Goal: Task Accomplishment & Management: Manage account settings

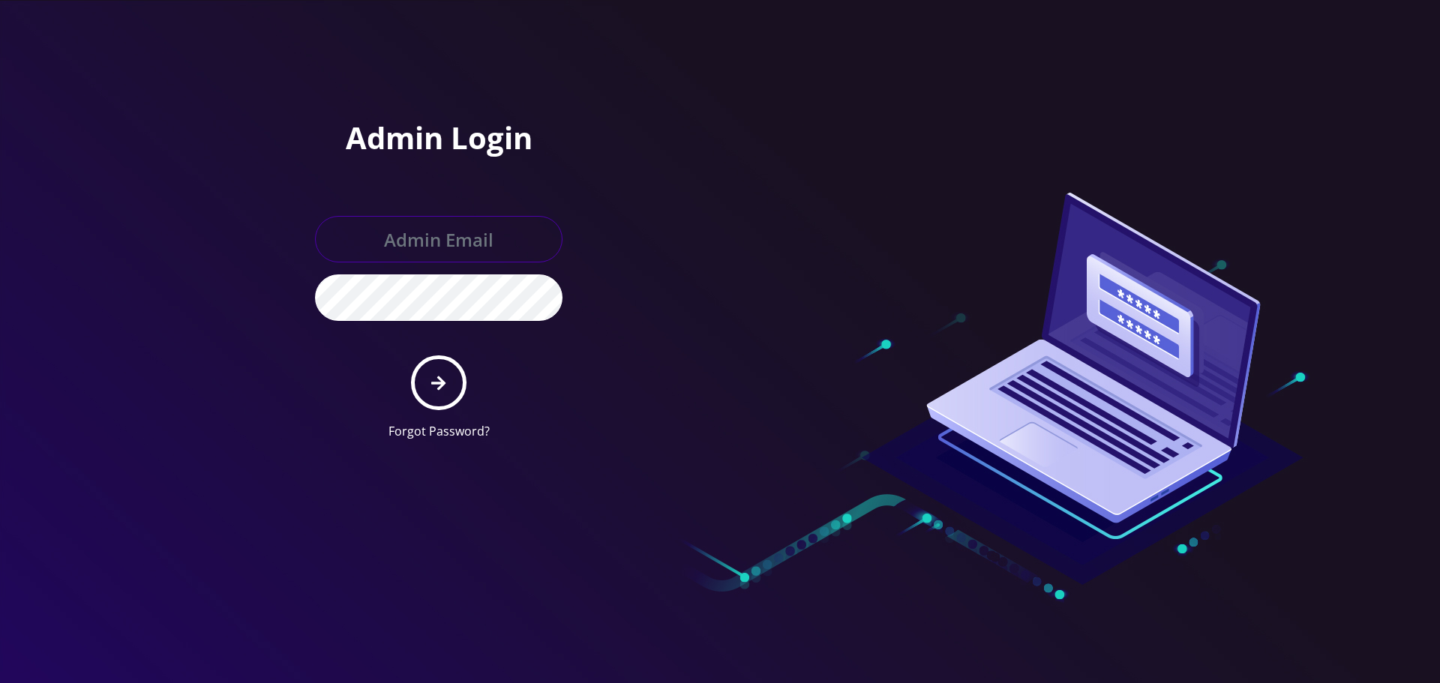
type input "[EMAIL_ADDRESS][DOMAIN_NAME]"
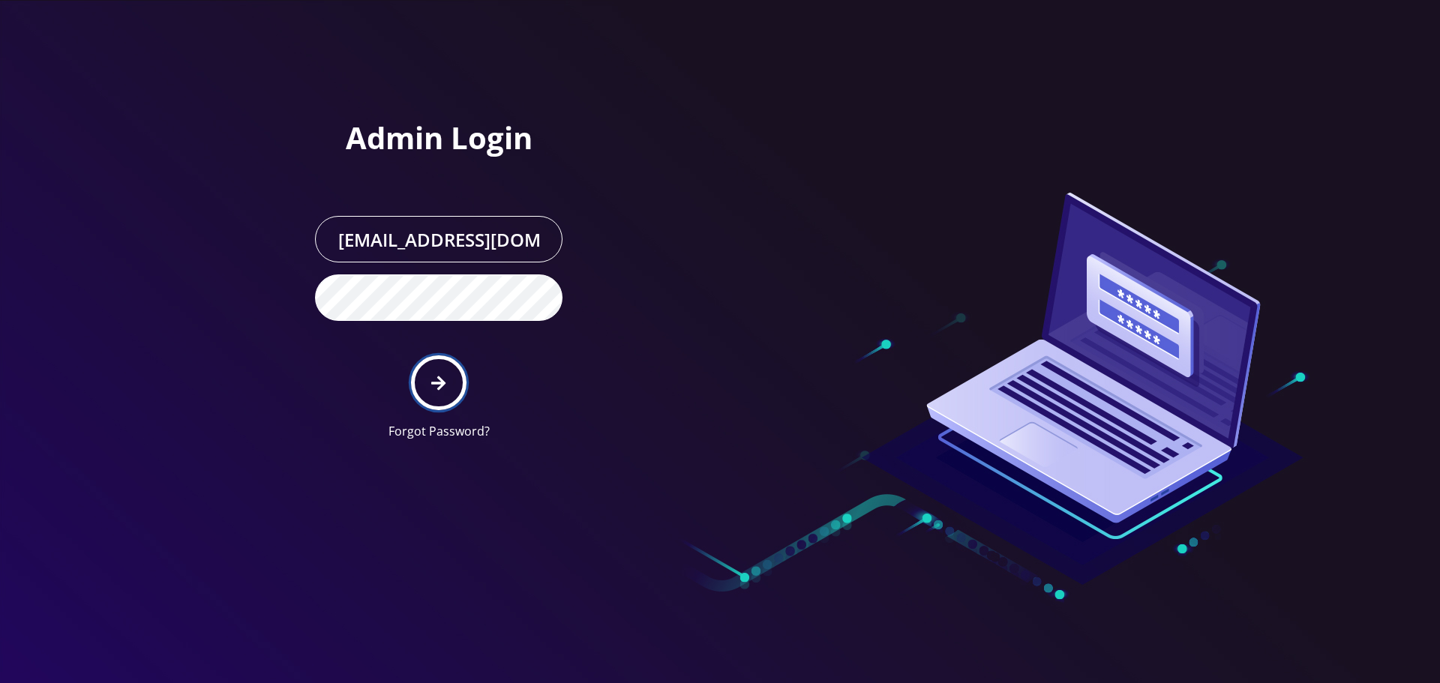
click at [450, 378] on button "submit" at bounding box center [438, 382] width 55 height 55
click at [334, 146] on h1 "Admin Login" at bounding box center [438, 138] width 247 height 36
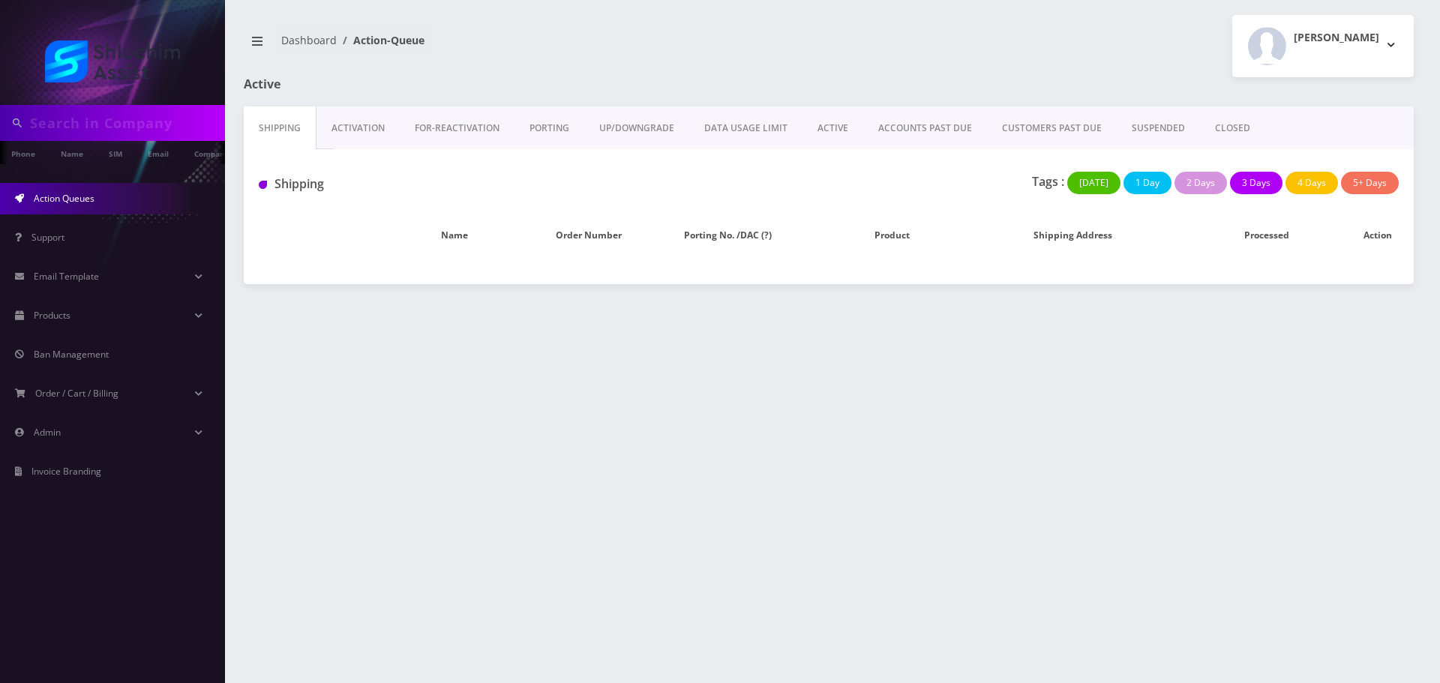
scroll to position [0, 7]
type input "[EMAIL_ADDRESS][DOMAIN_NAME]"
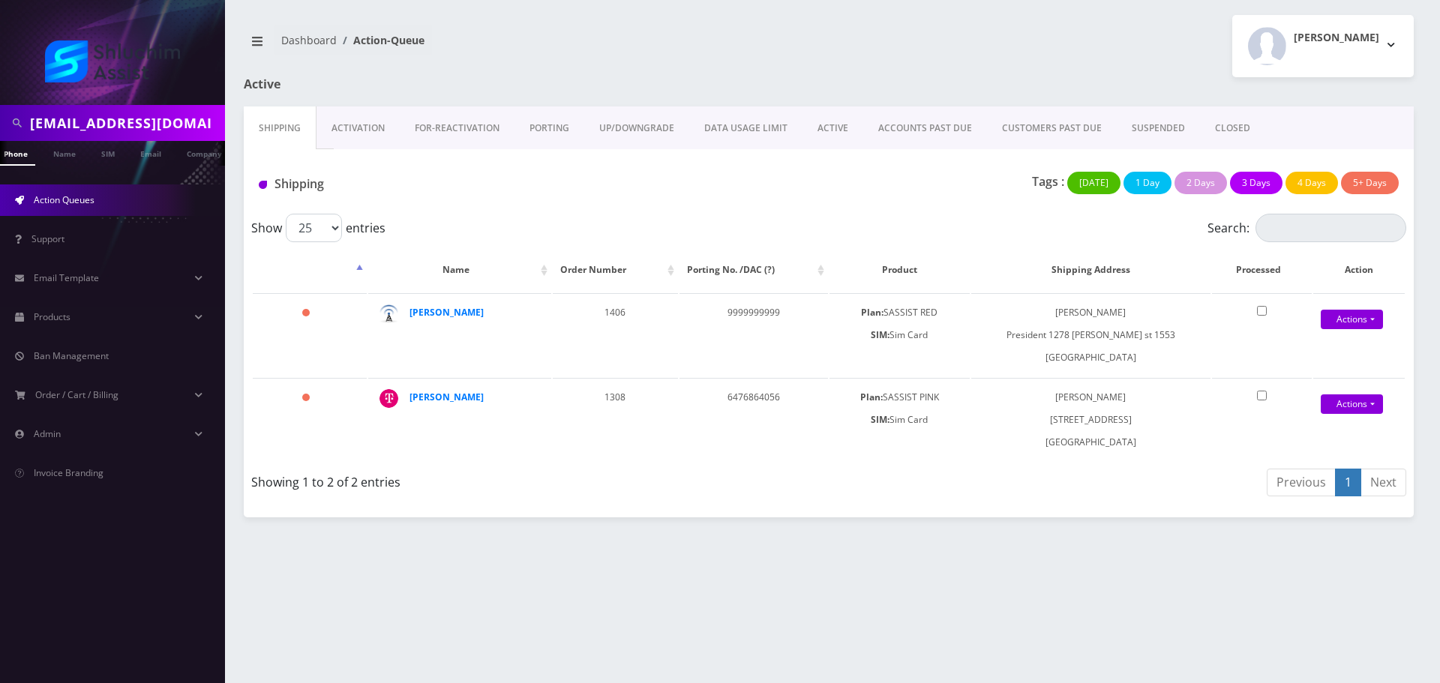
click at [140, 126] on input "miriamrivkystudio@gmail.com" at bounding box center [125, 123] width 191 height 28
paste input "text"
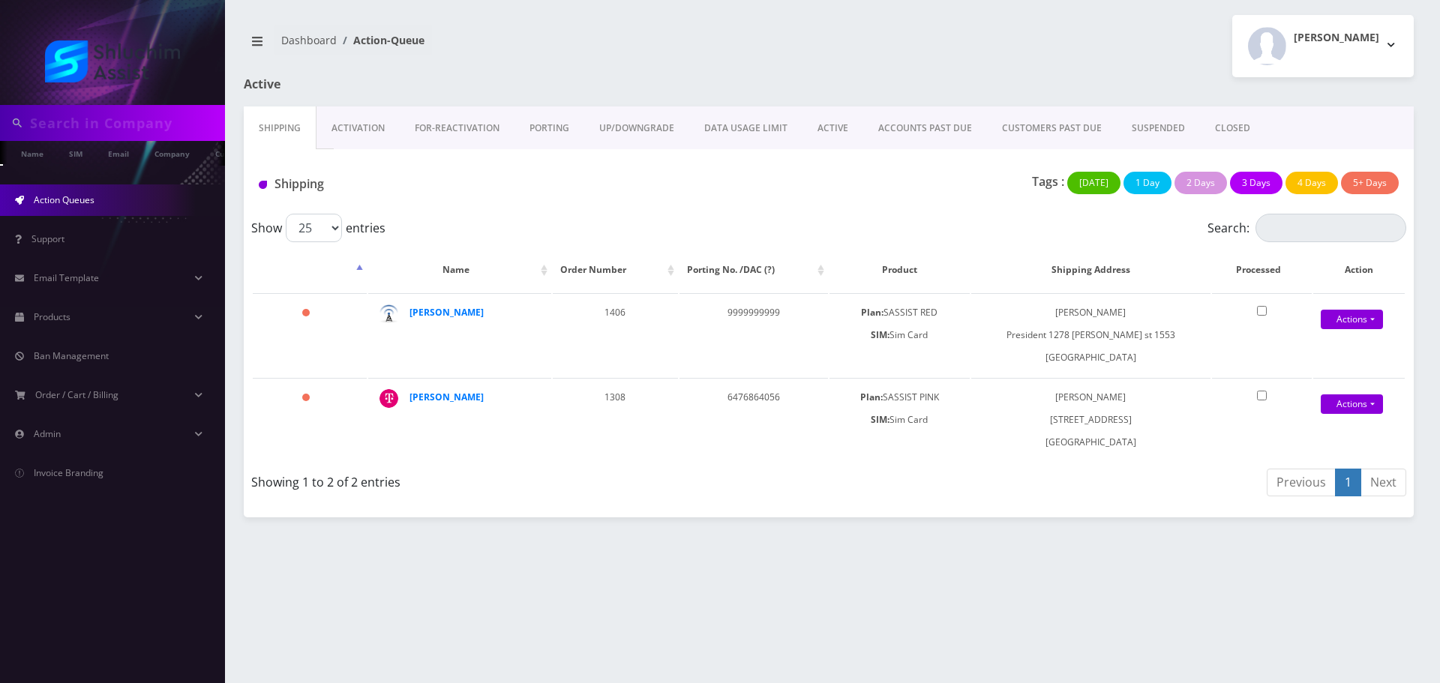
scroll to position [0, 45]
click at [100, 132] on input "text" at bounding box center [125, 123] width 191 height 28
click at [107, 127] on input "text" at bounding box center [125, 123] width 191 height 28
paste input "text"
click at [145, 100] on div at bounding box center [112, 52] width 225 height 105
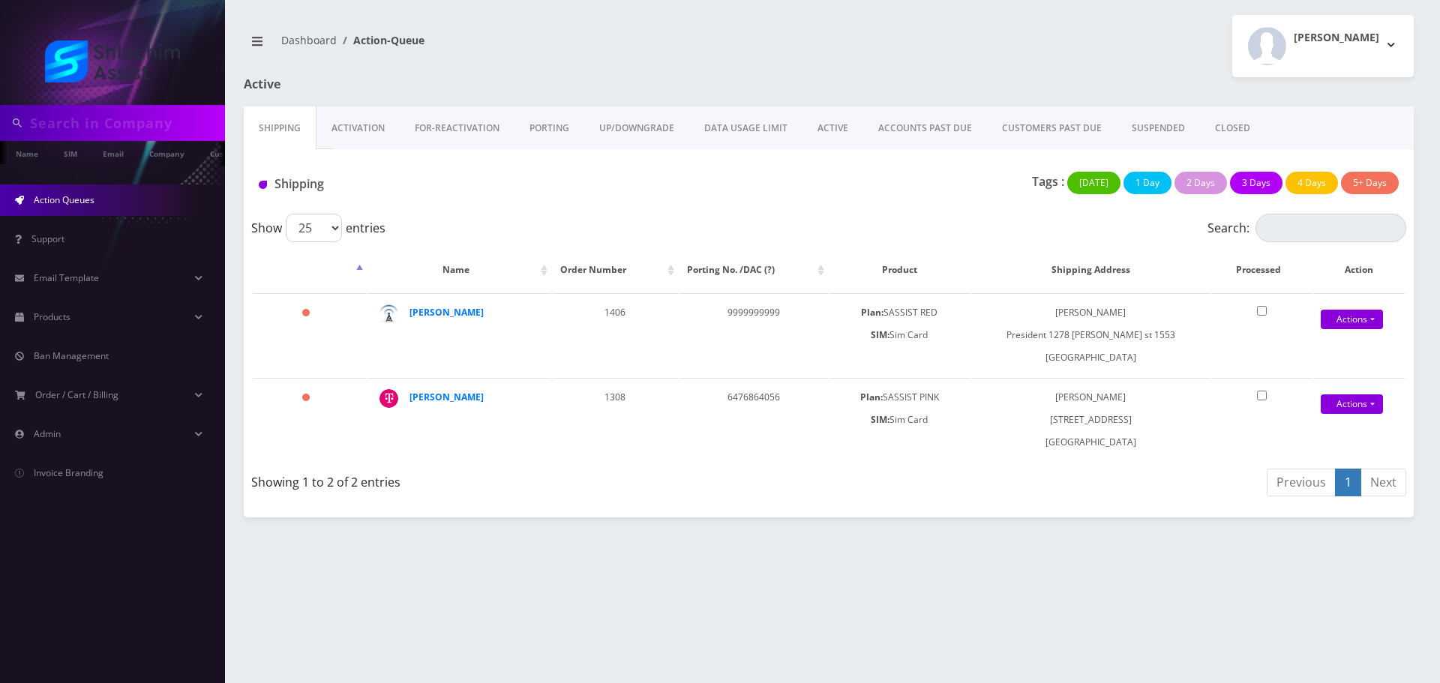
click at [145, 119] on input "text" at bounding box center [125, 123] width 191 height 28
click at [154, 128] on input "text" at bounding box center [125, 123] width 191 height 28
click at [115, 118] on input "text" at bounding box center [125, 123] width 191 height 28
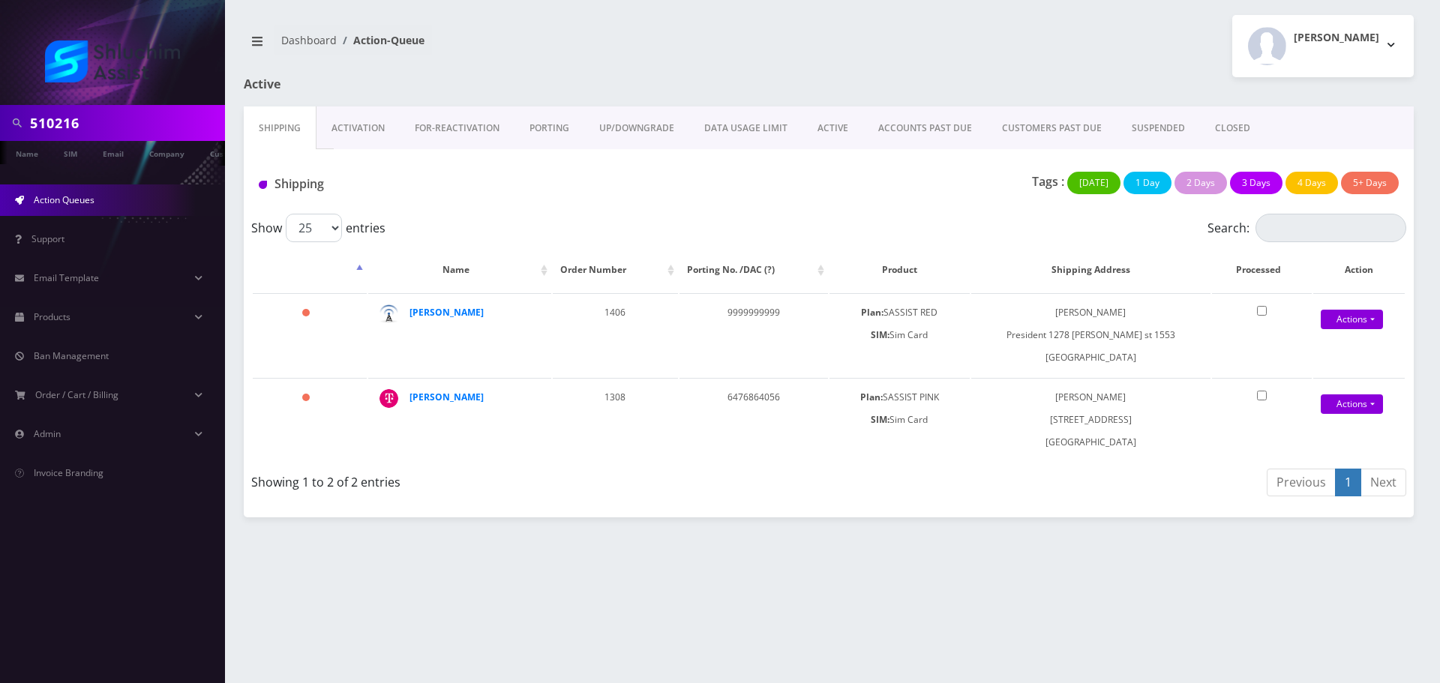
click at [162, 124] on input "510216" at bounding box center [125, 123] width 191 height 28
type input "5102168856"
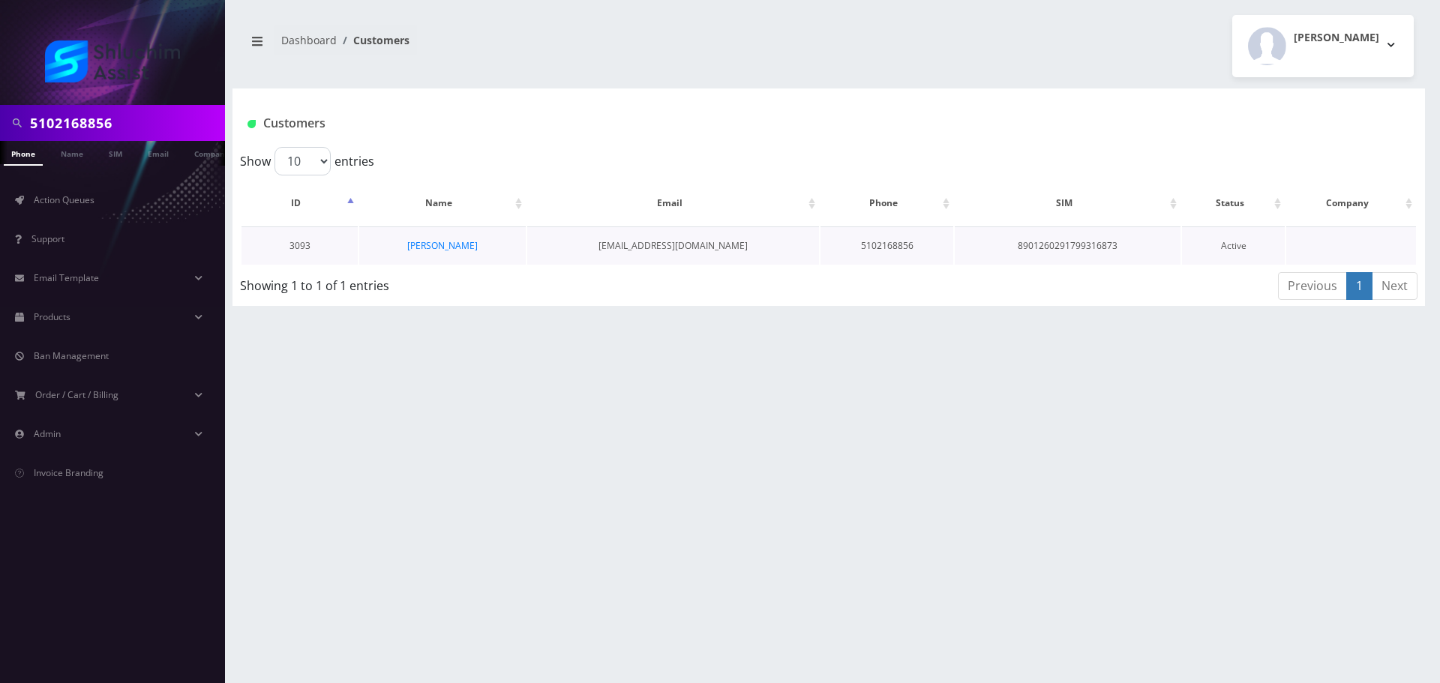
scroll to position [0, 7]
click at [451, 243] on link "[PERSON_NAME]" at bounding box center [442, 245] width 70 height 13
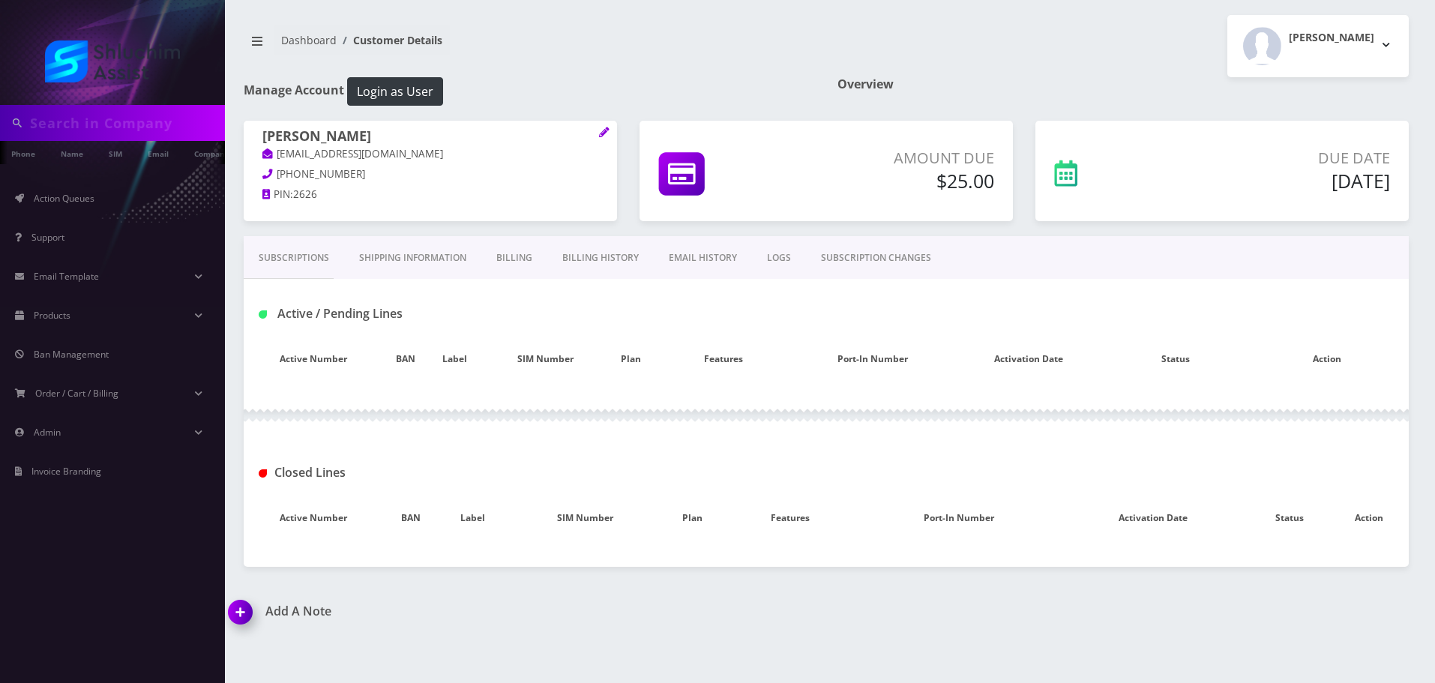
type input "5102168856"
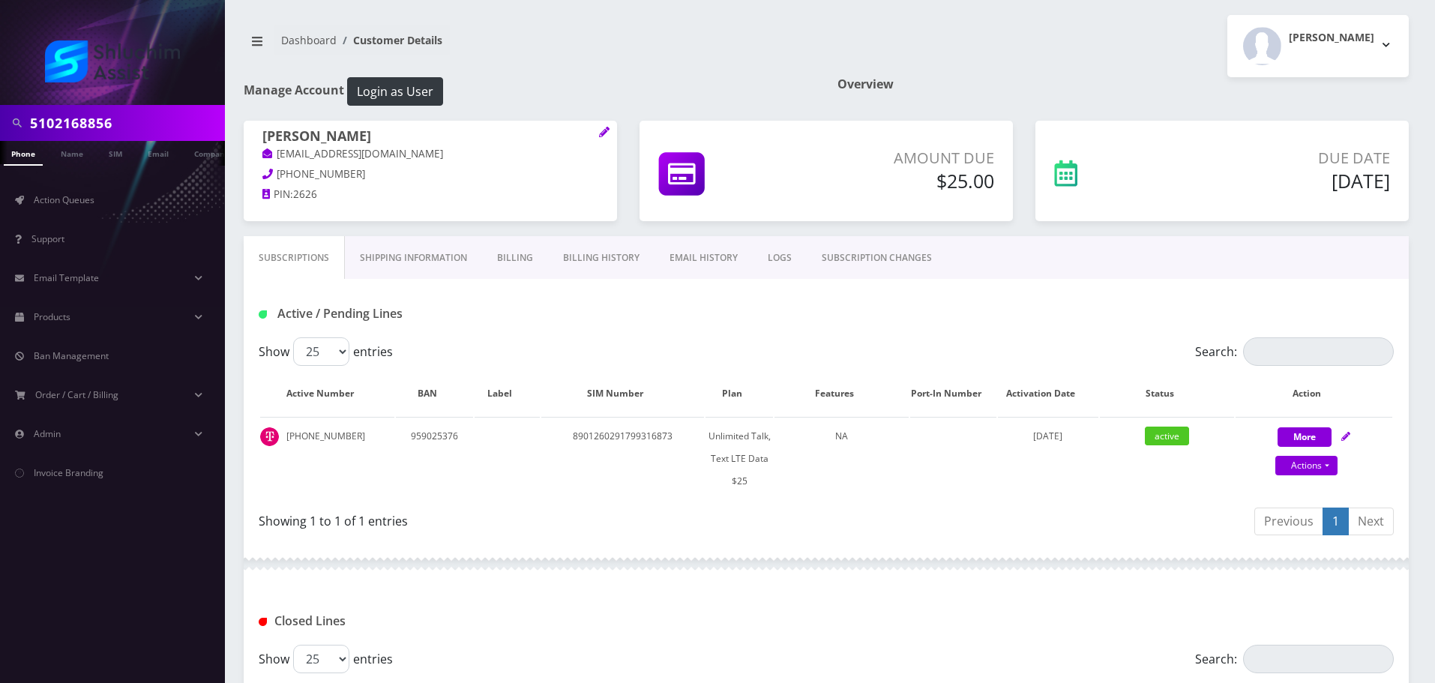
click at [610, 256] on link "Billing History" at bounding box center [601, 257] width 106 height 43
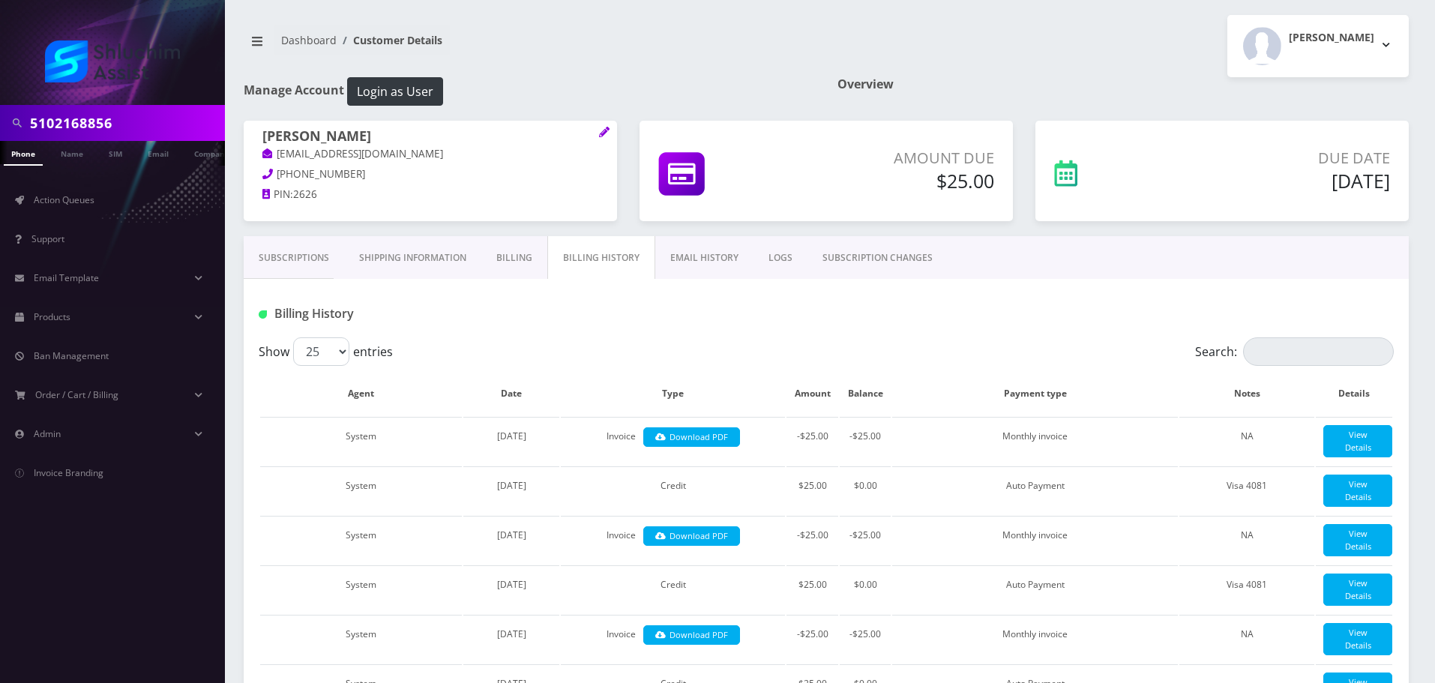
scroll to position [0, 22]
click at [317, 254] on link "Subscriptions" at bounding box center [294, 257] width 100 height 43
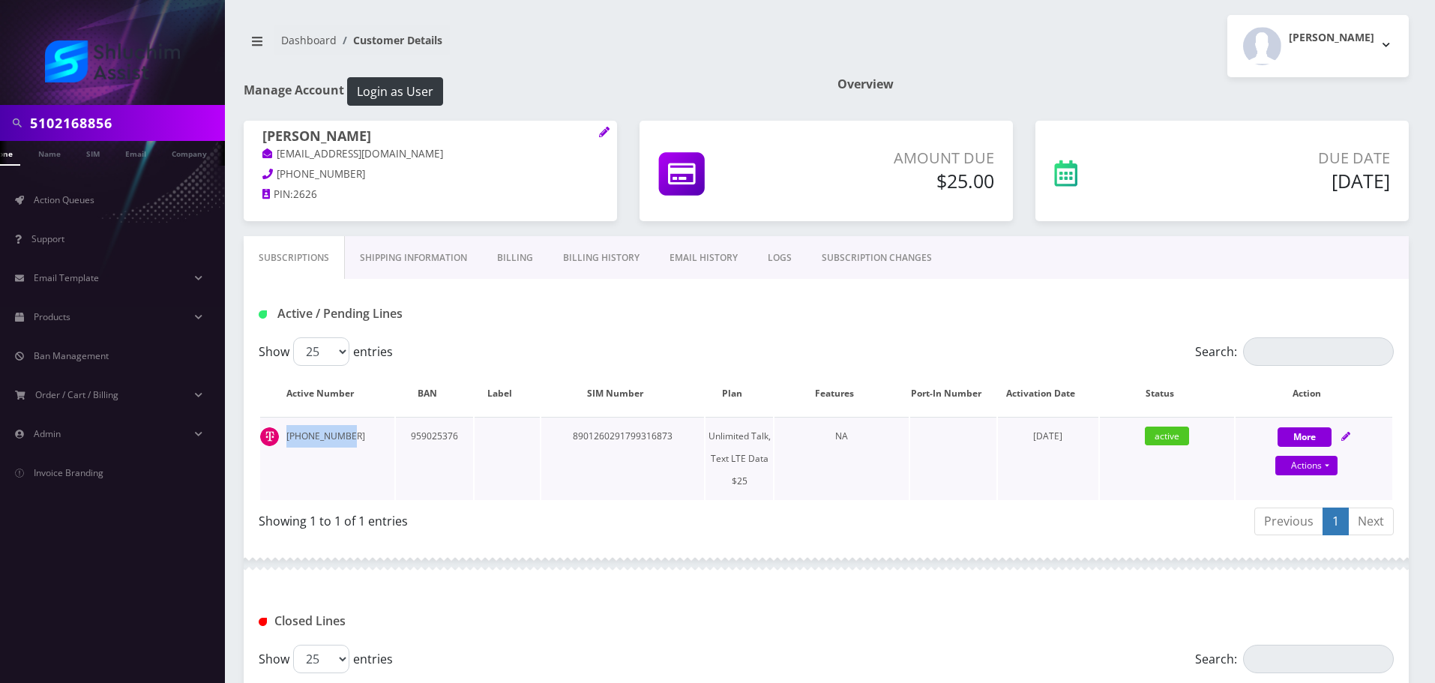
drag, startPoint x: 357, startPoint y: 435, endPoint x: 280, endPoint y: 438, distance: 77.3
click at [280, 438] on td "[PHONE_NUMBER]" at bounding box center [327, 458] width 134 height 83
copy td "[PHONE_NUMBER]"
click at [145, 127] on input "5102168856" at bounding box center [125, 123] width 191 height 28
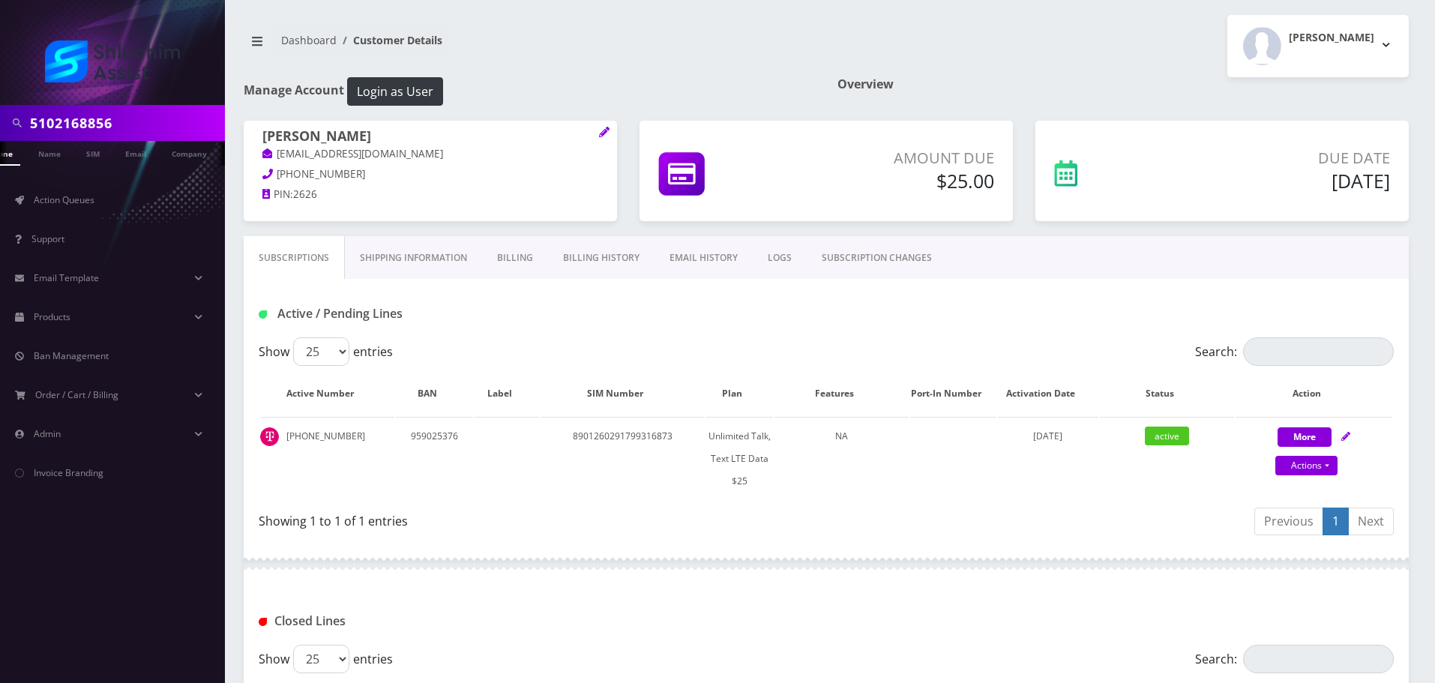
click at [145, 127] on input "5102168856" at bounding box center [125, 123] width 191 height 28
